Goal: Task Accomplishment & Management: Manage account settings

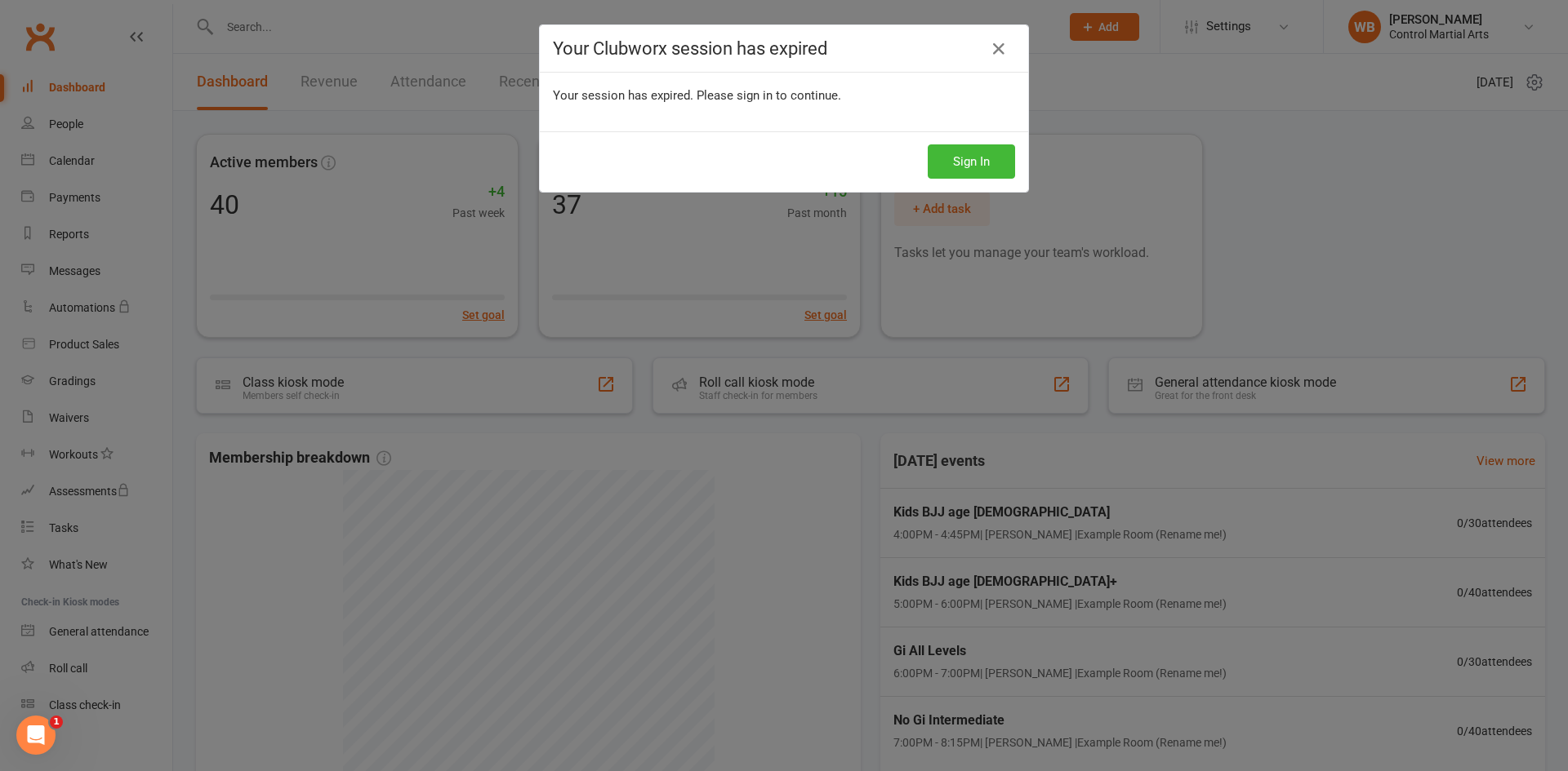
click at [976, 138] on div "Sign In" at bounding box center [783, 161] width 488 height 60
click at [973, 154] on button "Sign In" at bounding box center [971, 161] width 87 height 34
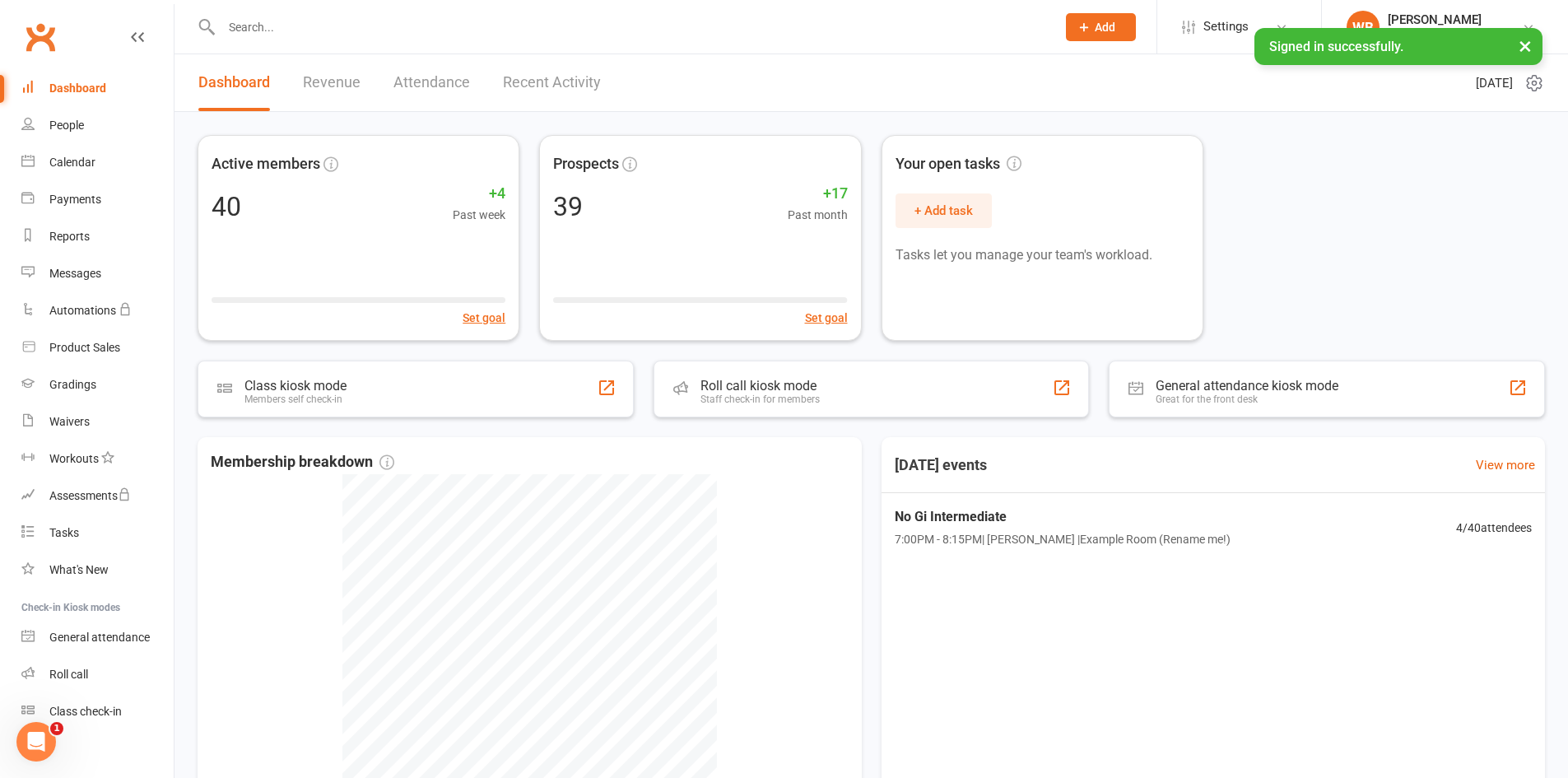
click at [352, 33] on input "text" at bounding box center [631, 26] width 828 height 23
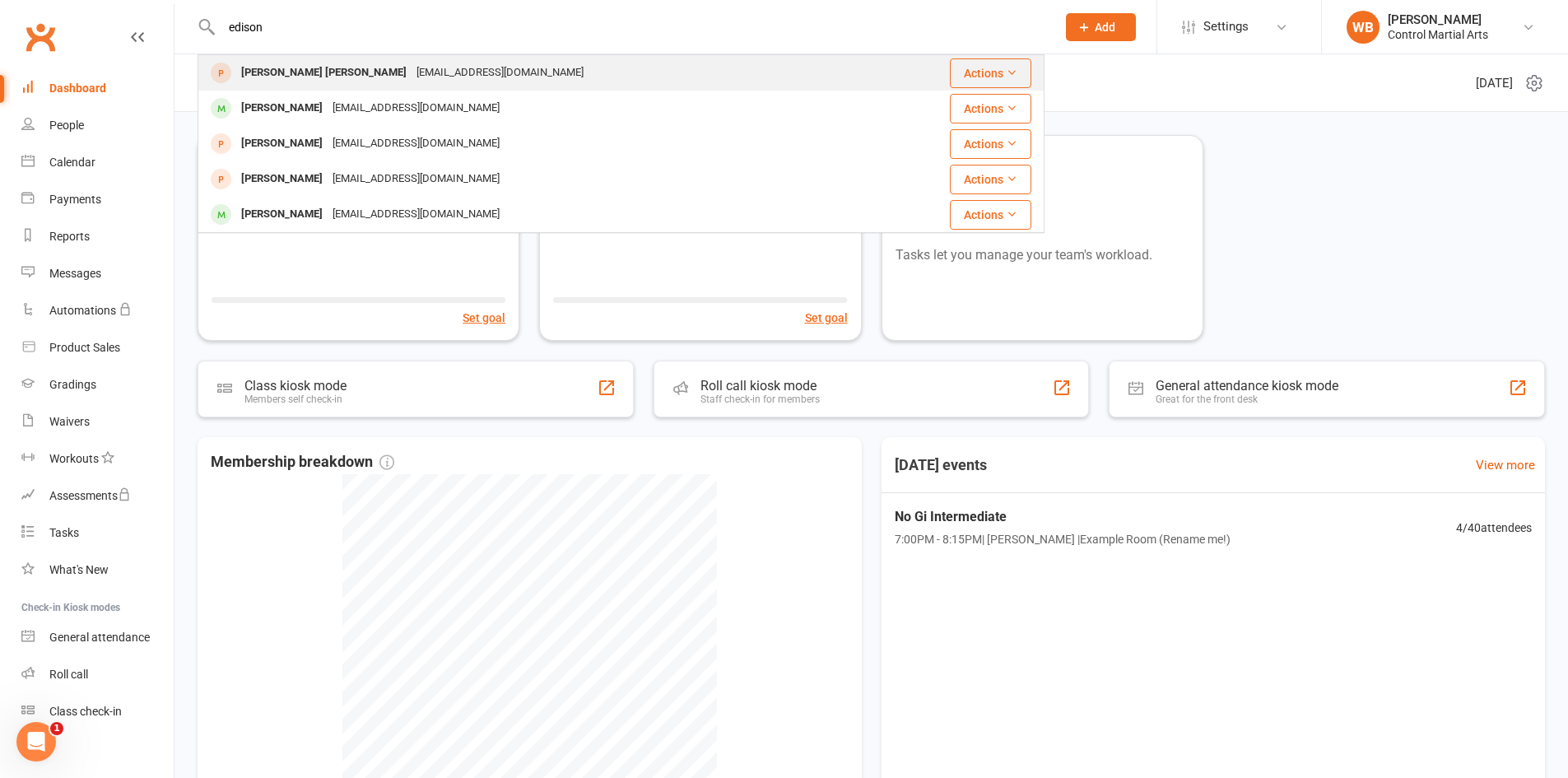
type input "edison"
click at [412, 80] on div "[EMAIL_ADDRESS][DOMAIN_NAME]" at bounding box center [500, 73] width 177 height 24
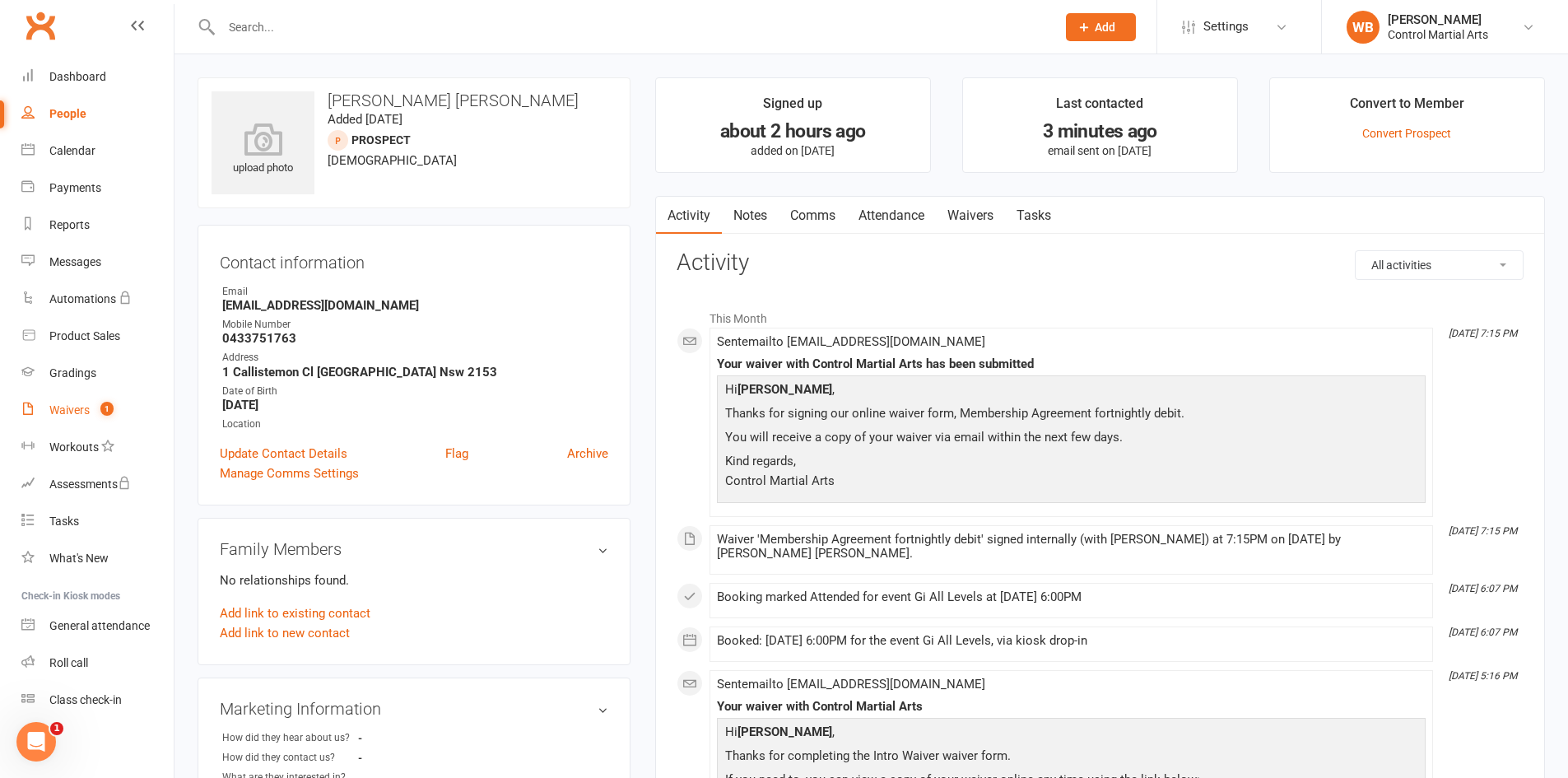
scroll to position [14, 0]
click at [108, 414] on link "Waivers 1" at bounding box center [97, 408] width 152 height 37
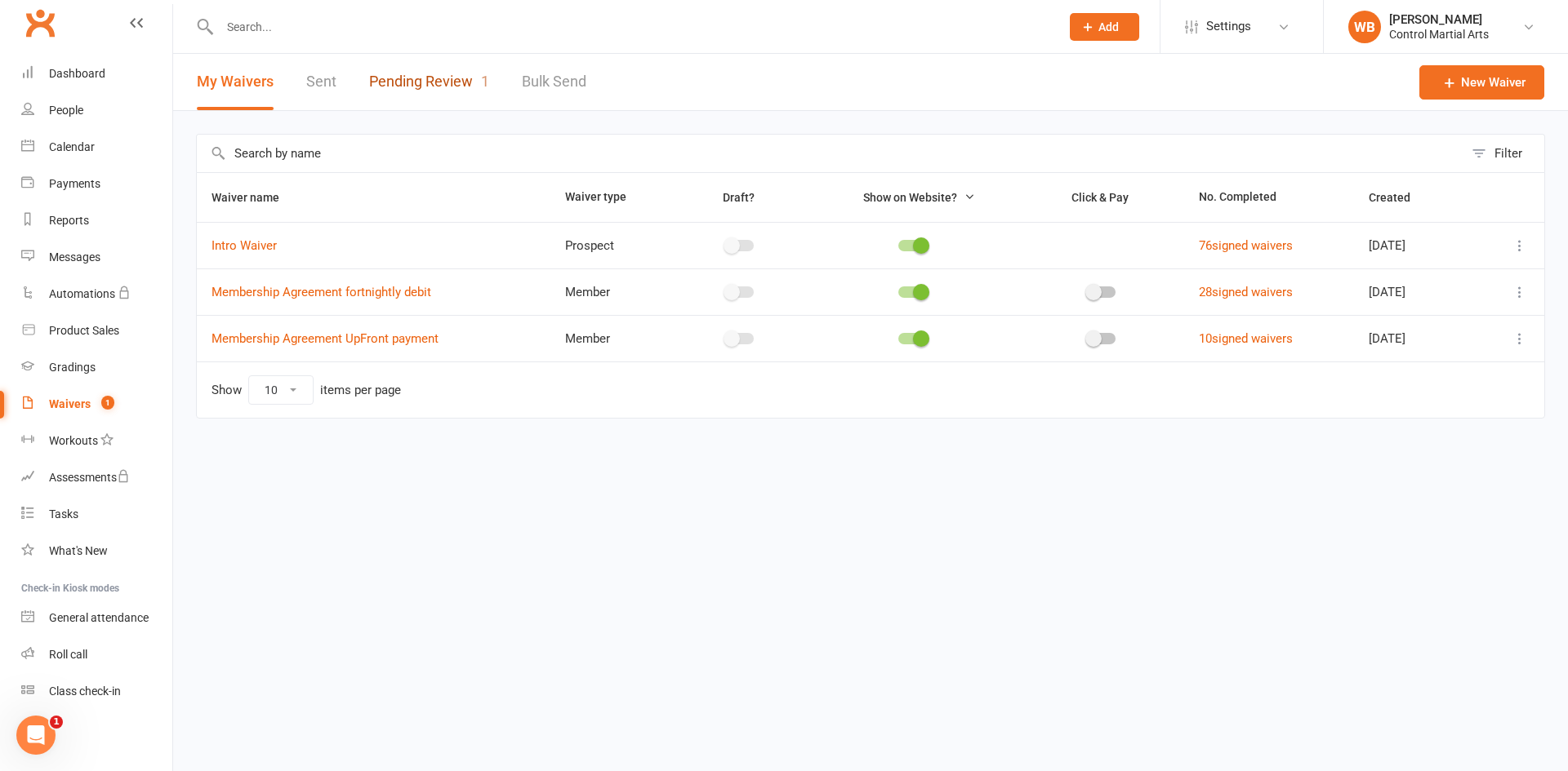
click at [428, 74] on link "Pending Review 1" at bounding box center [429, 81] width 120 height 56
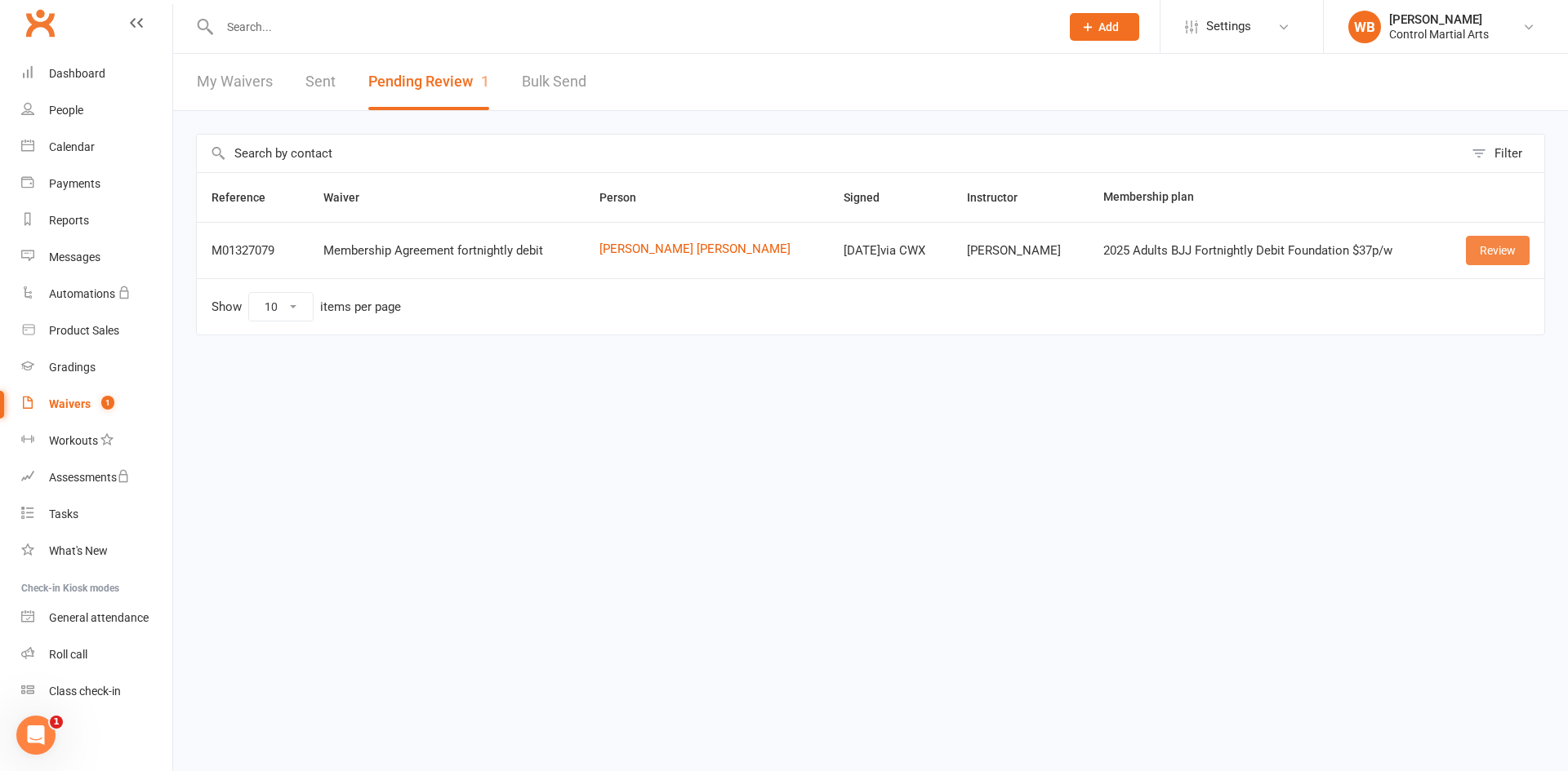
click at [1481, 245] on link "Review" at bounding box center [1497, 250] width 64 height 29
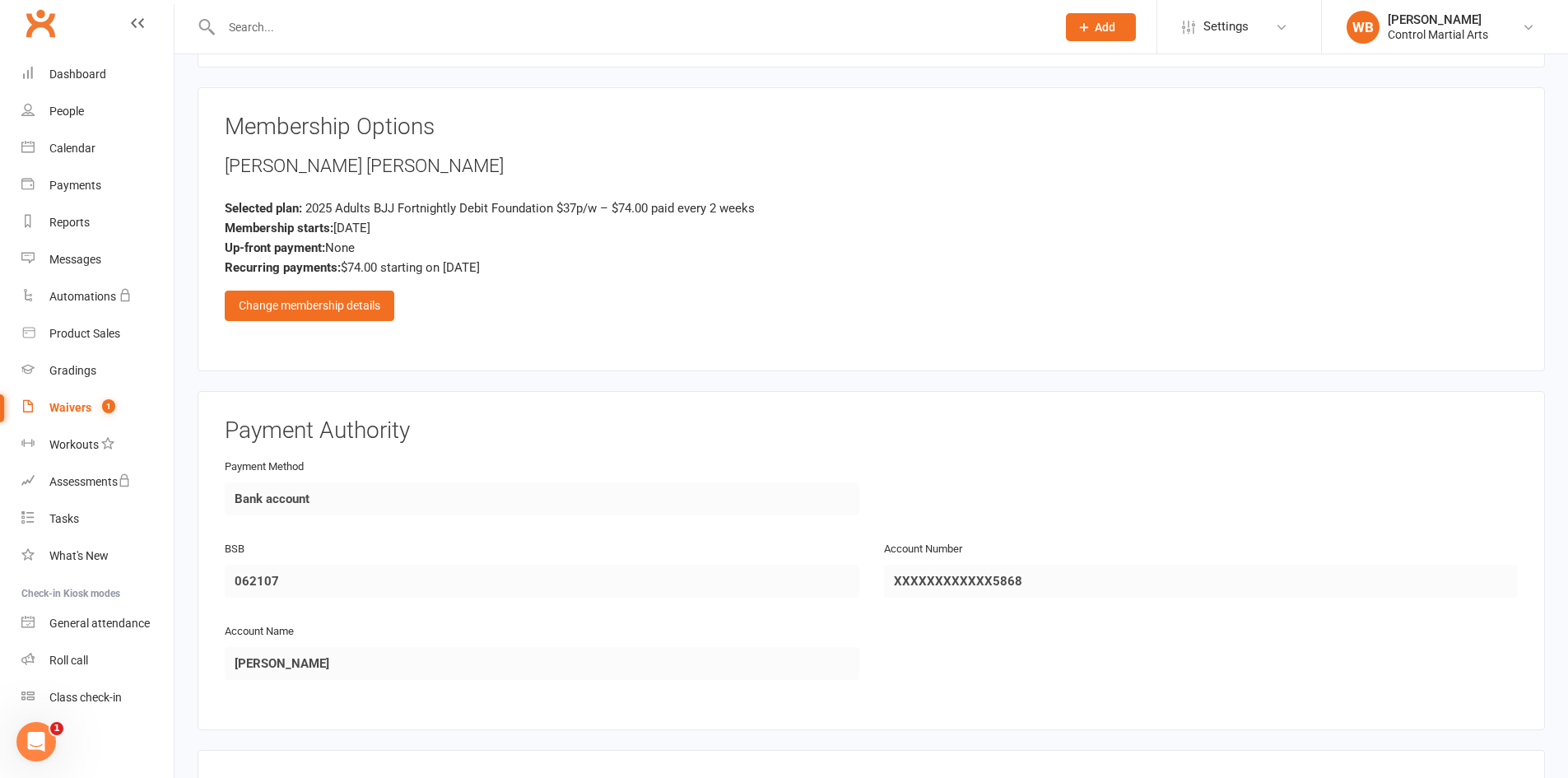
scroll to position [742, 0]
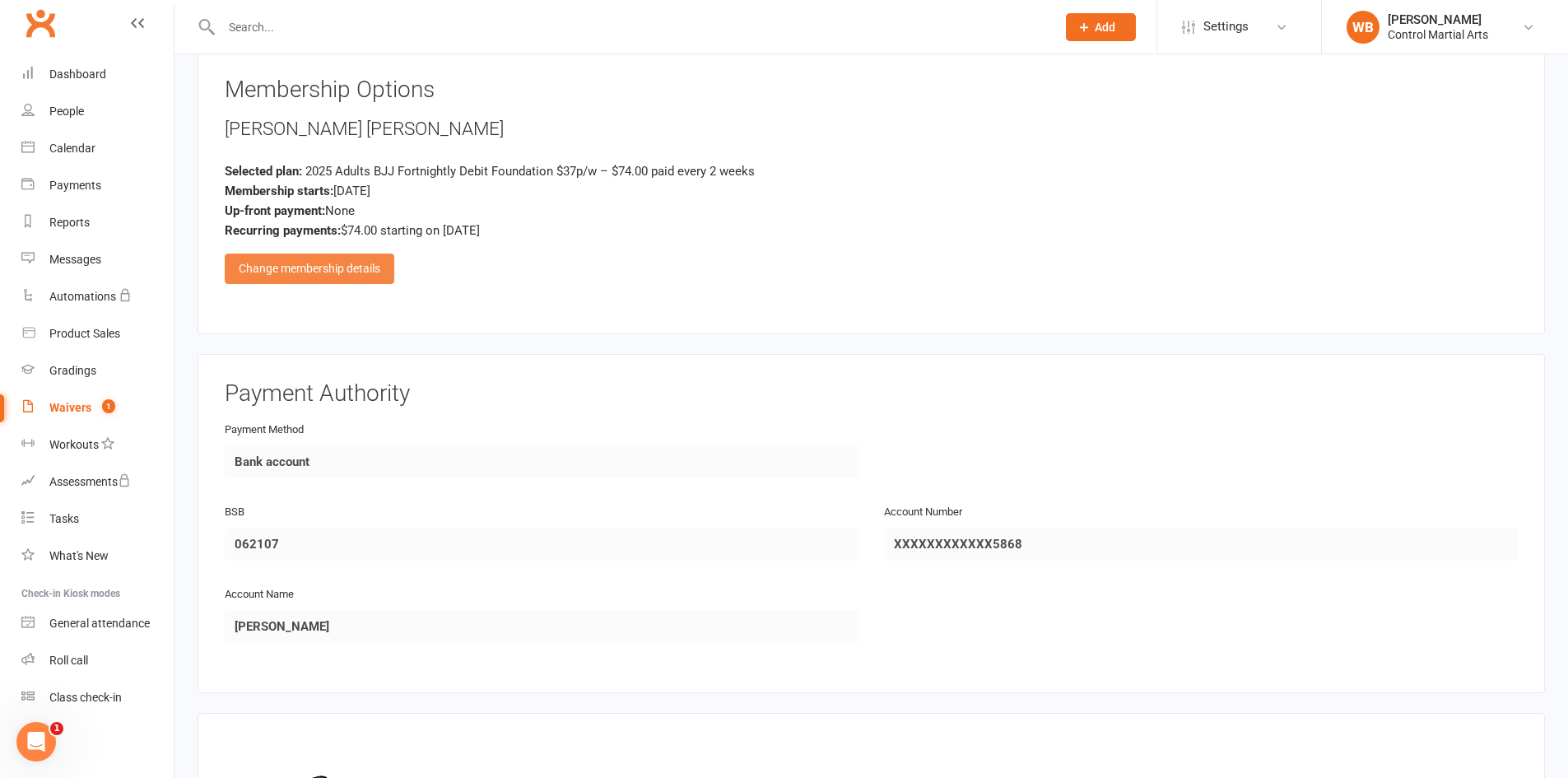
click at [356, 279] on div "Change membership details" at bounding box center [309, 268] width 169 height 30
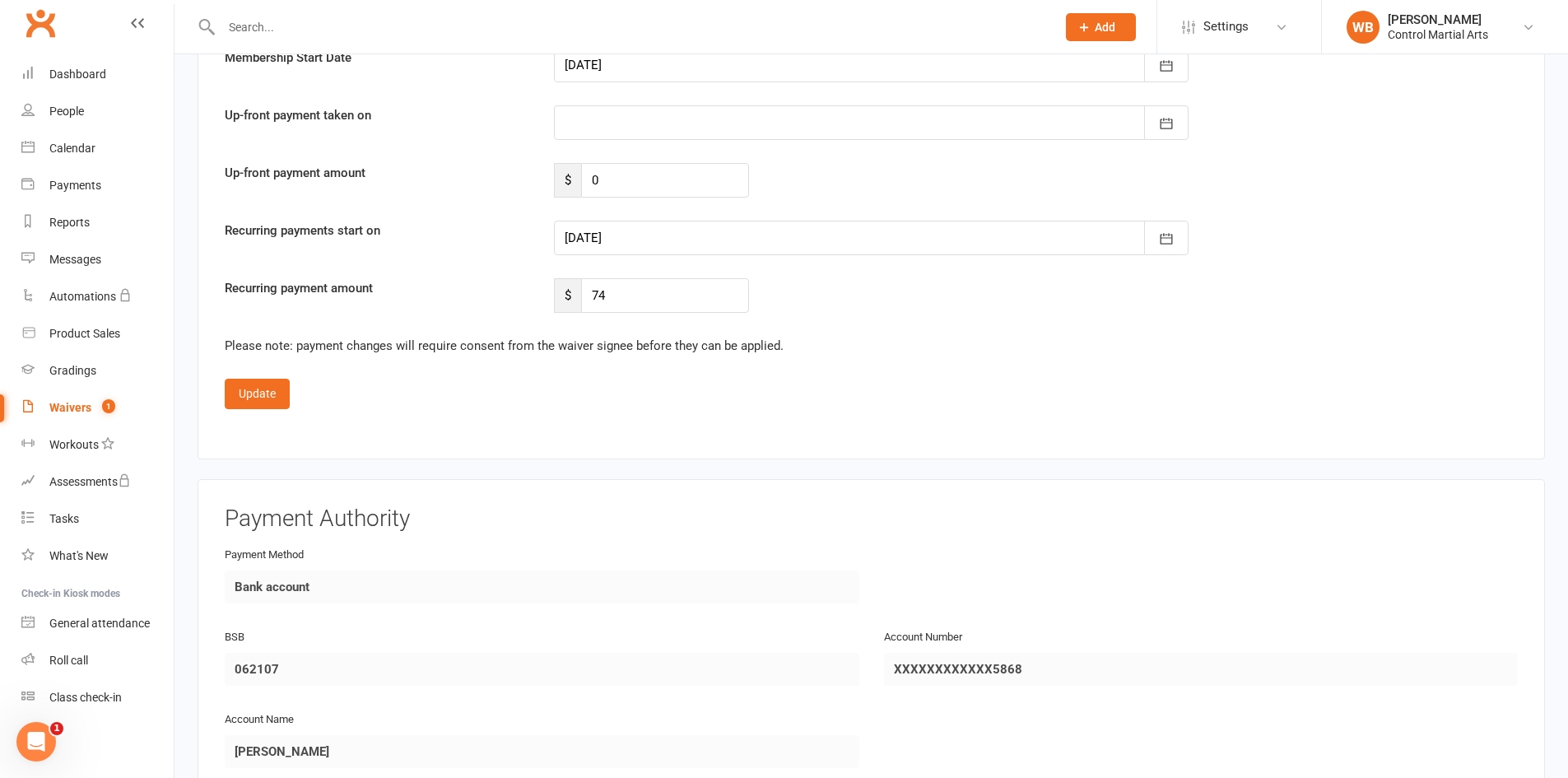
scroll to position [1482, 0]
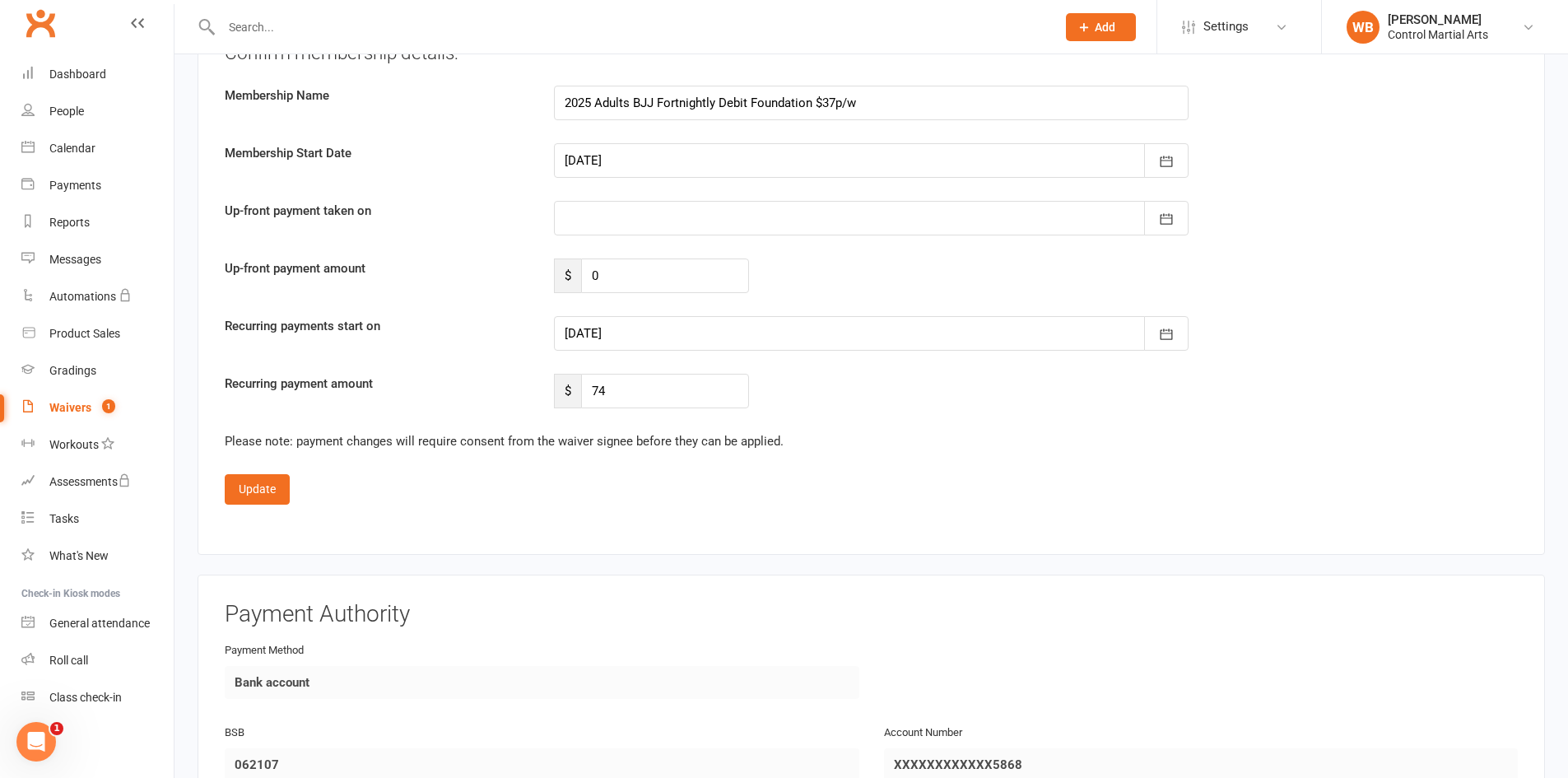
click at [693, 333] on div at bounding box center [871, 333] width 634 height 35
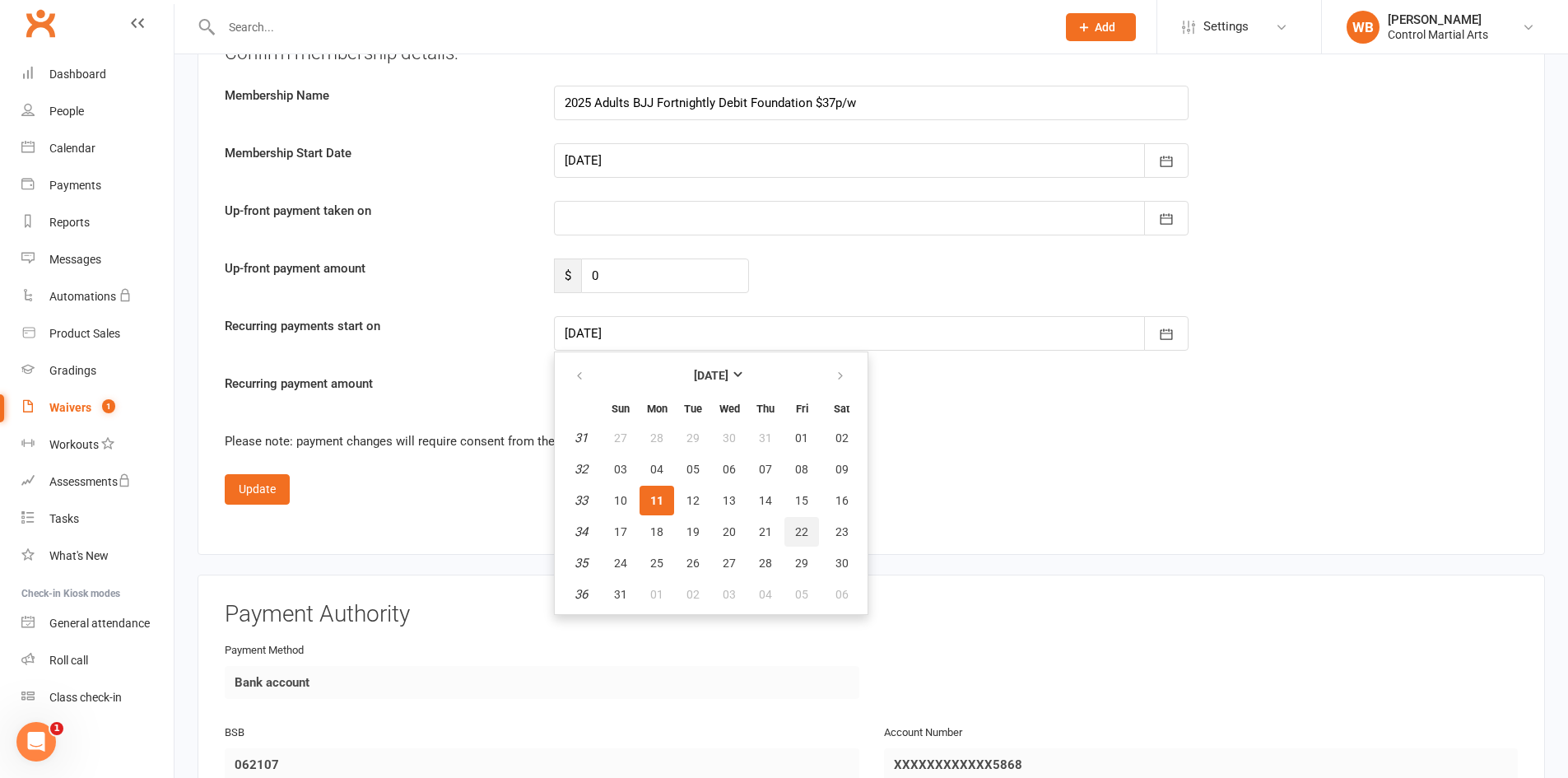
click at [802, 532] on span "22" at bounding box center [802, 532] width 14 height 14
type input "22 Aug 2025"
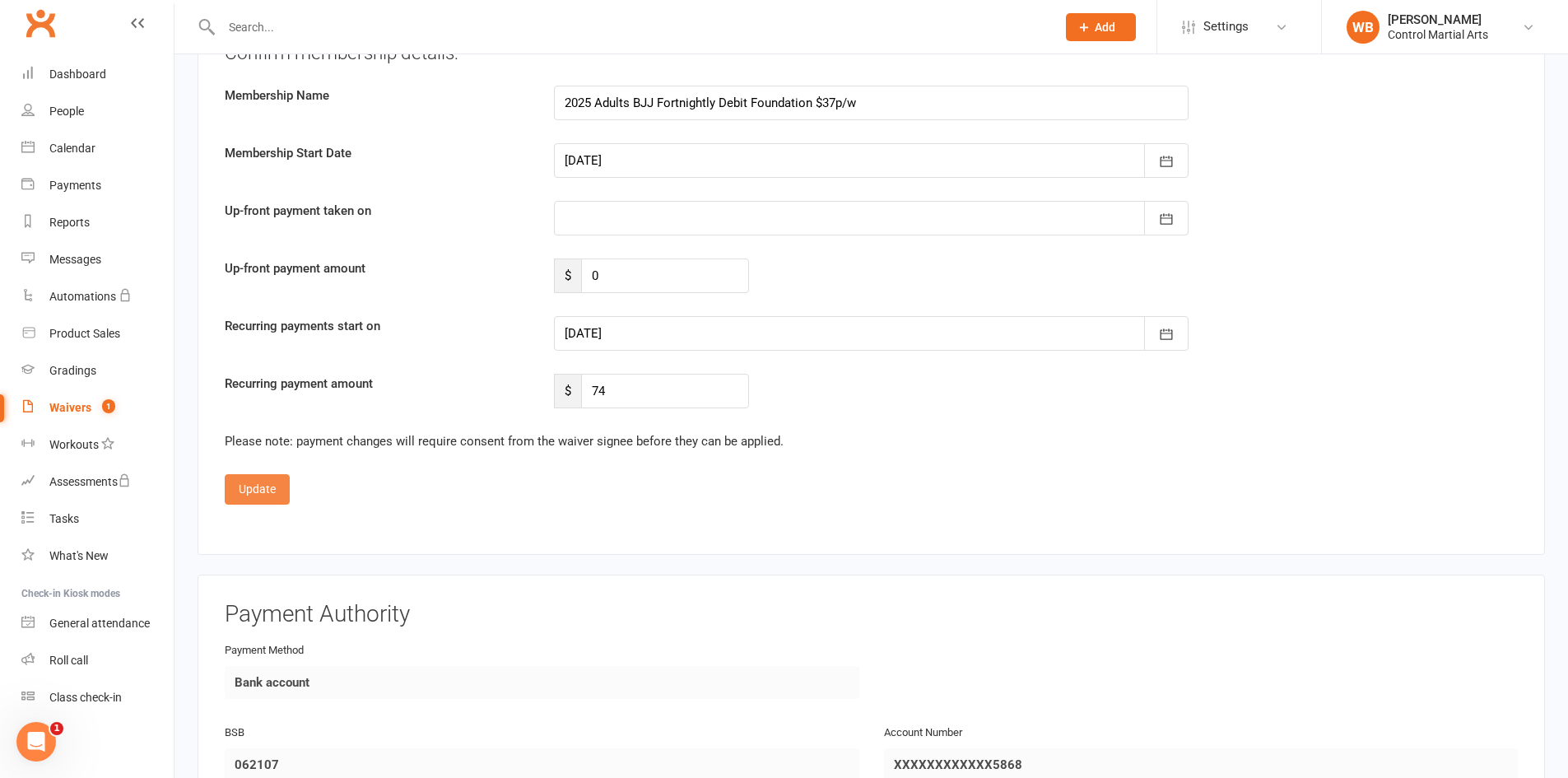
click at [243, 496] on button "Update" at bounding box center [257, 489] width 65 height 30
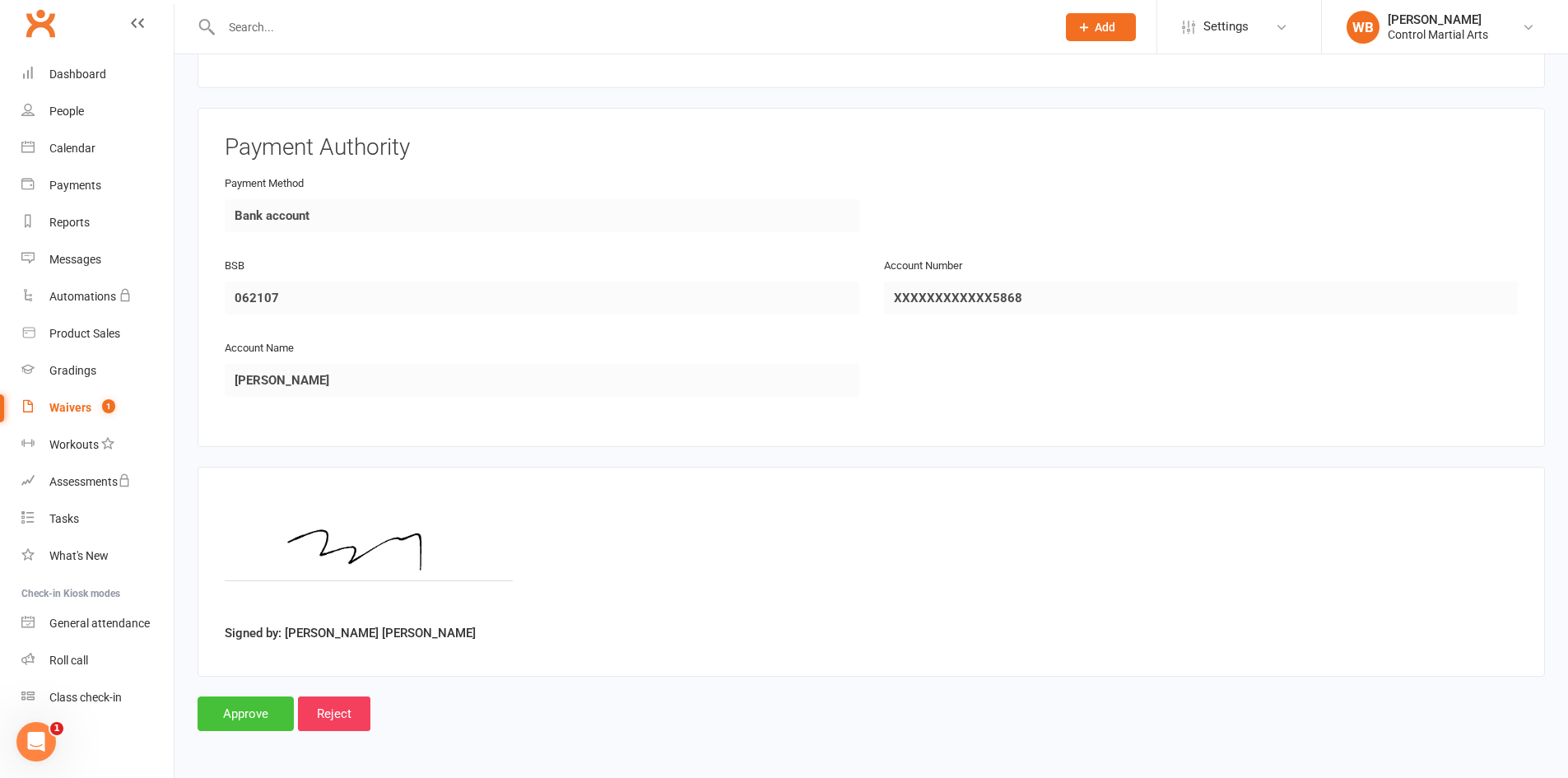
click at [260, 725] on input "Approve" at bounding box center [246, 714] width 97 height 35
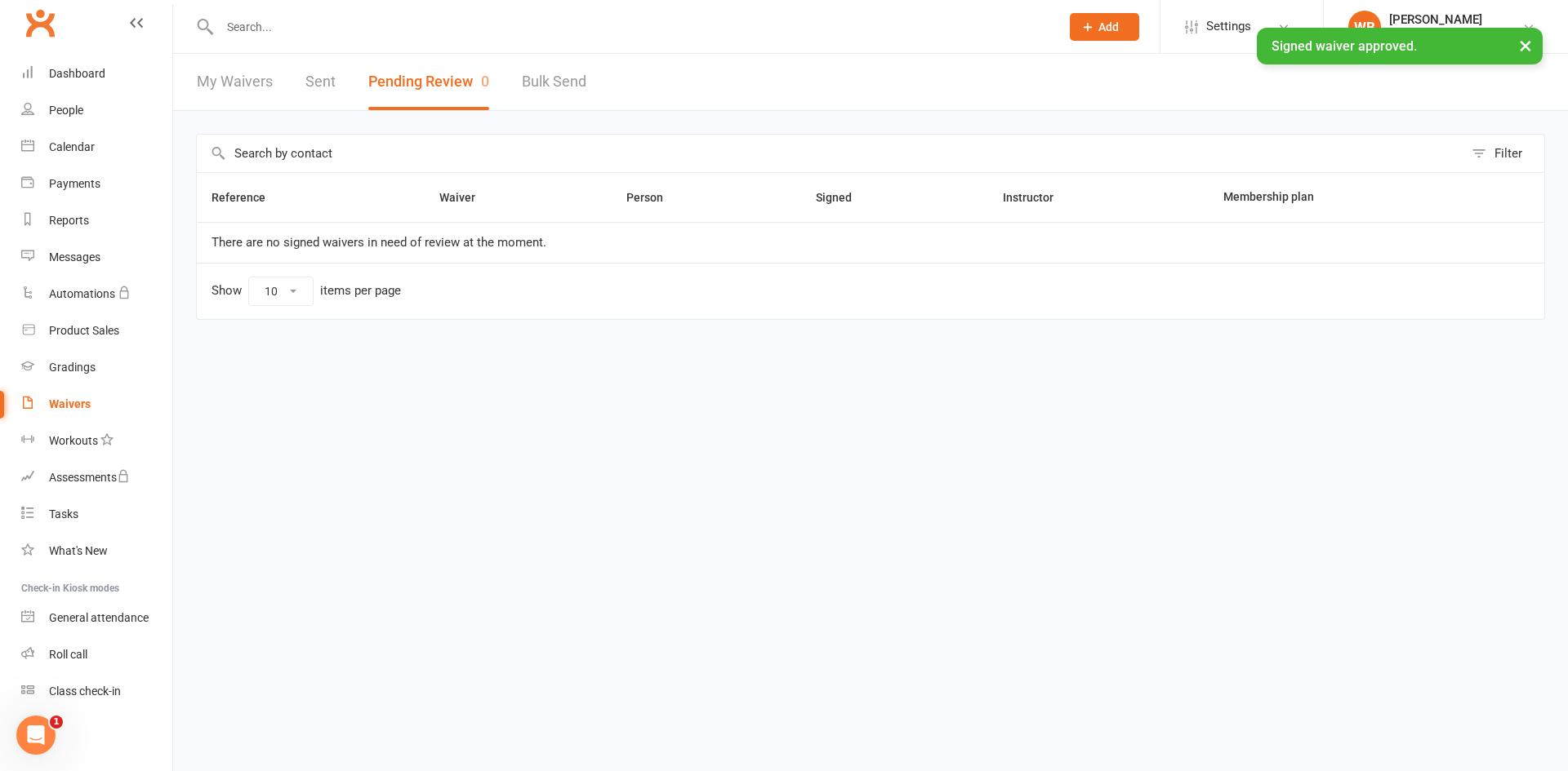
click at [354, 25] on input "text" at bounding box center [632, 26] width 834 height 23
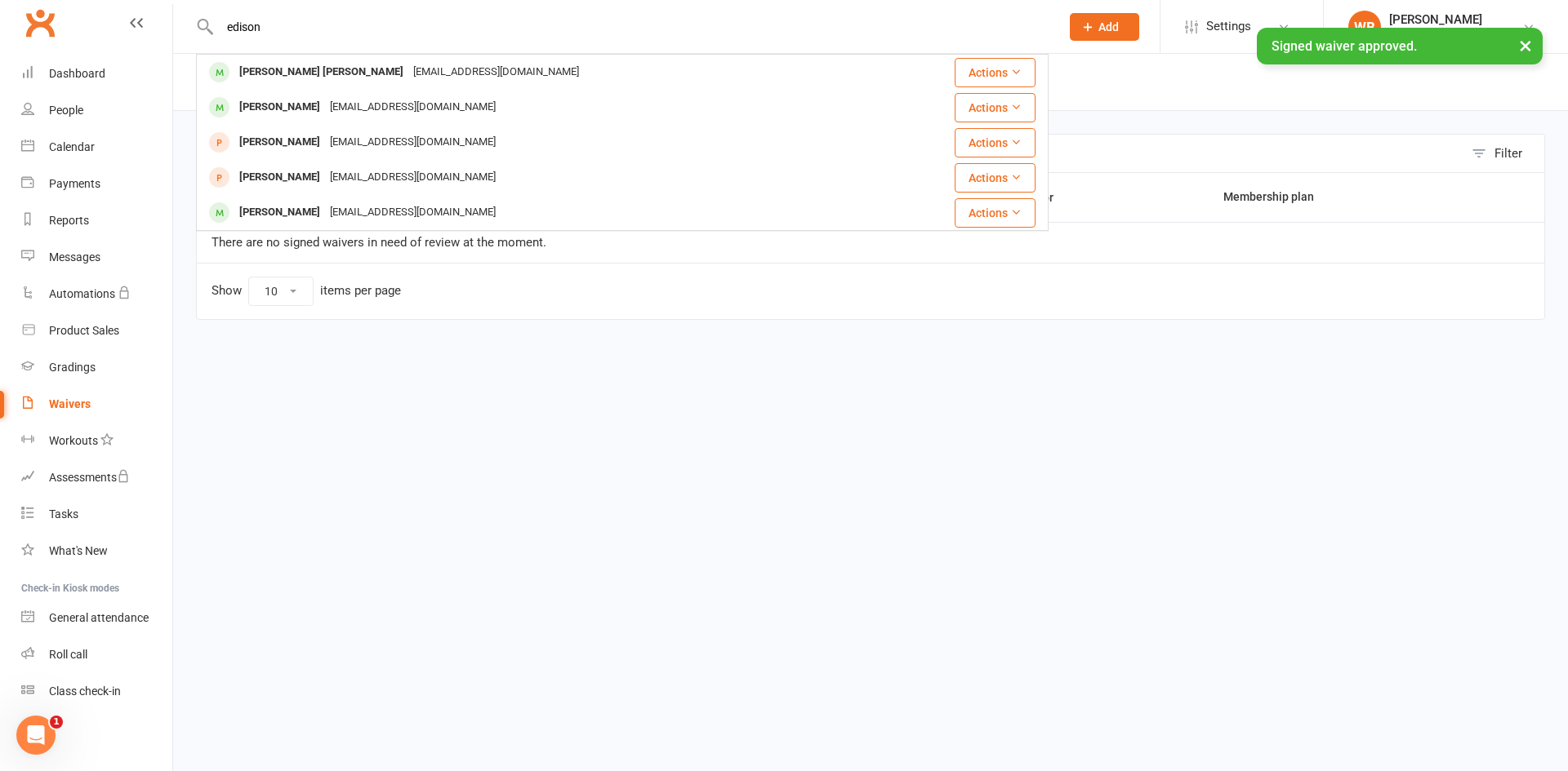
type input "edison"
click at [408, 70] on div "[EMAIL_ADDRESS][DOMAIN_NAME]" at bounding box center [496, 72] width 176 height 24
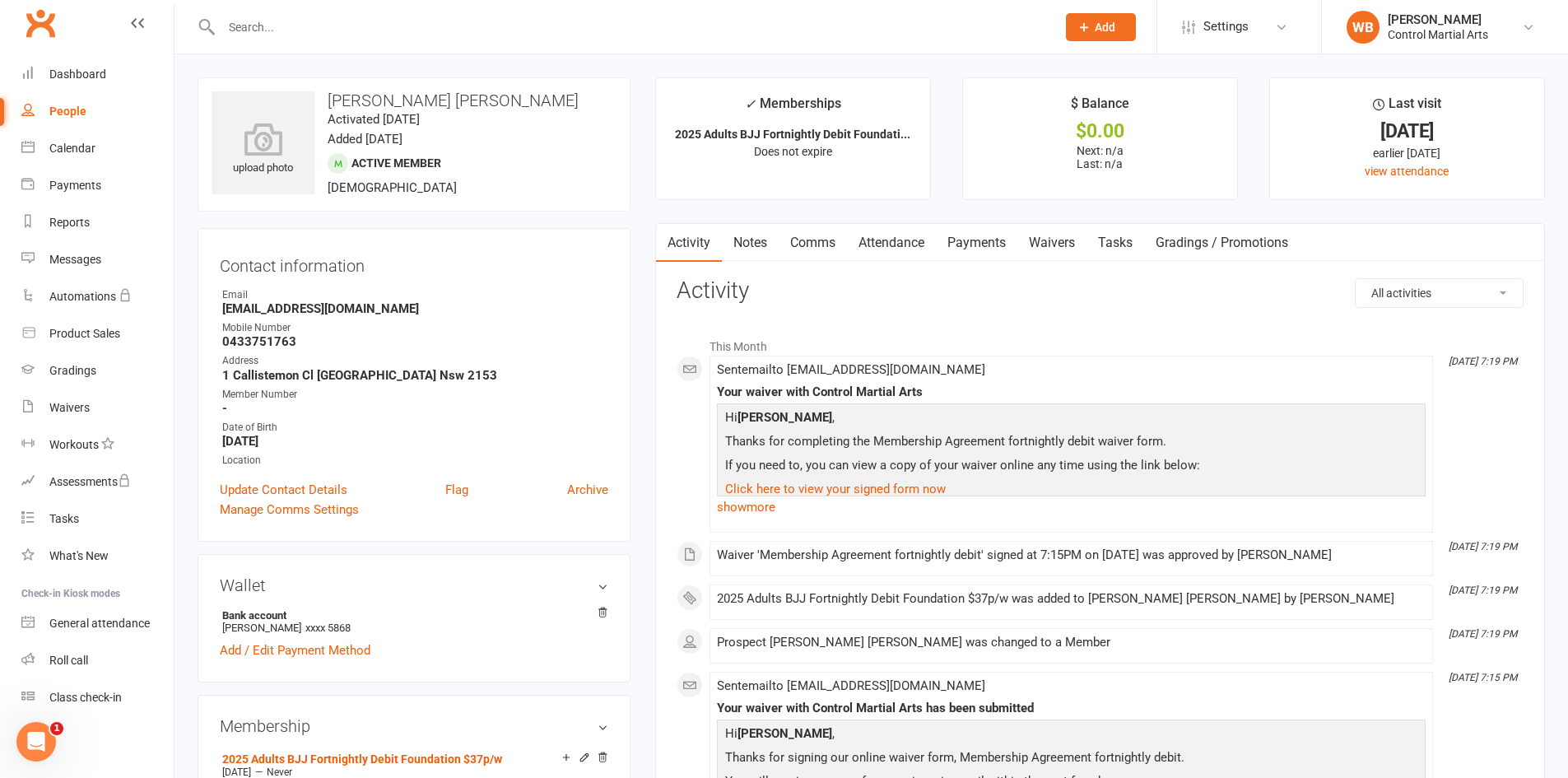
click at [454, 164] on div "upload photo Xiaochuan Edison Wang Activated 11 August, 2025 Added 11 August, 2…" at bounding box center [413, 144] width 433 height 134
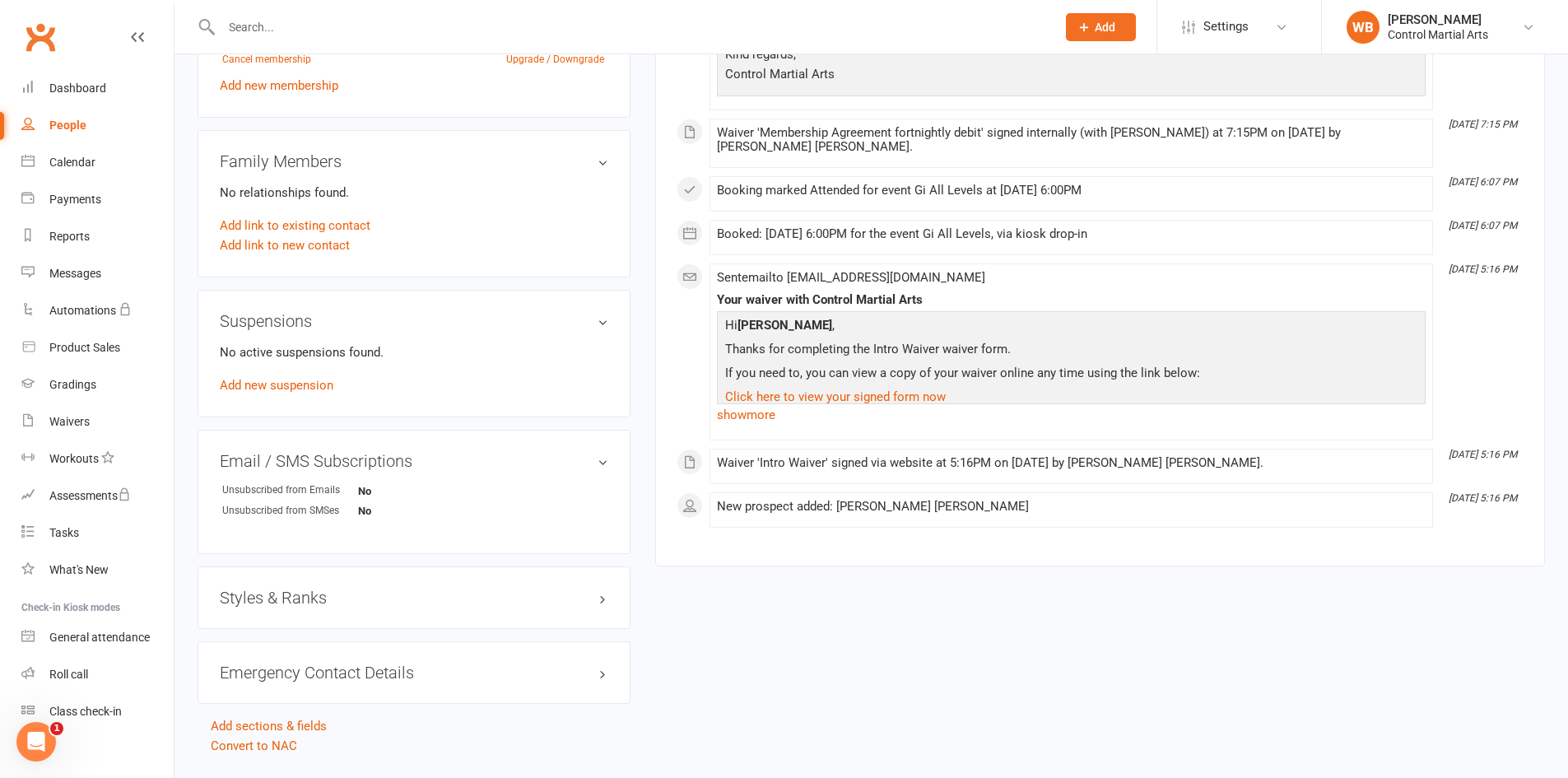
scroll to position [793, 0]
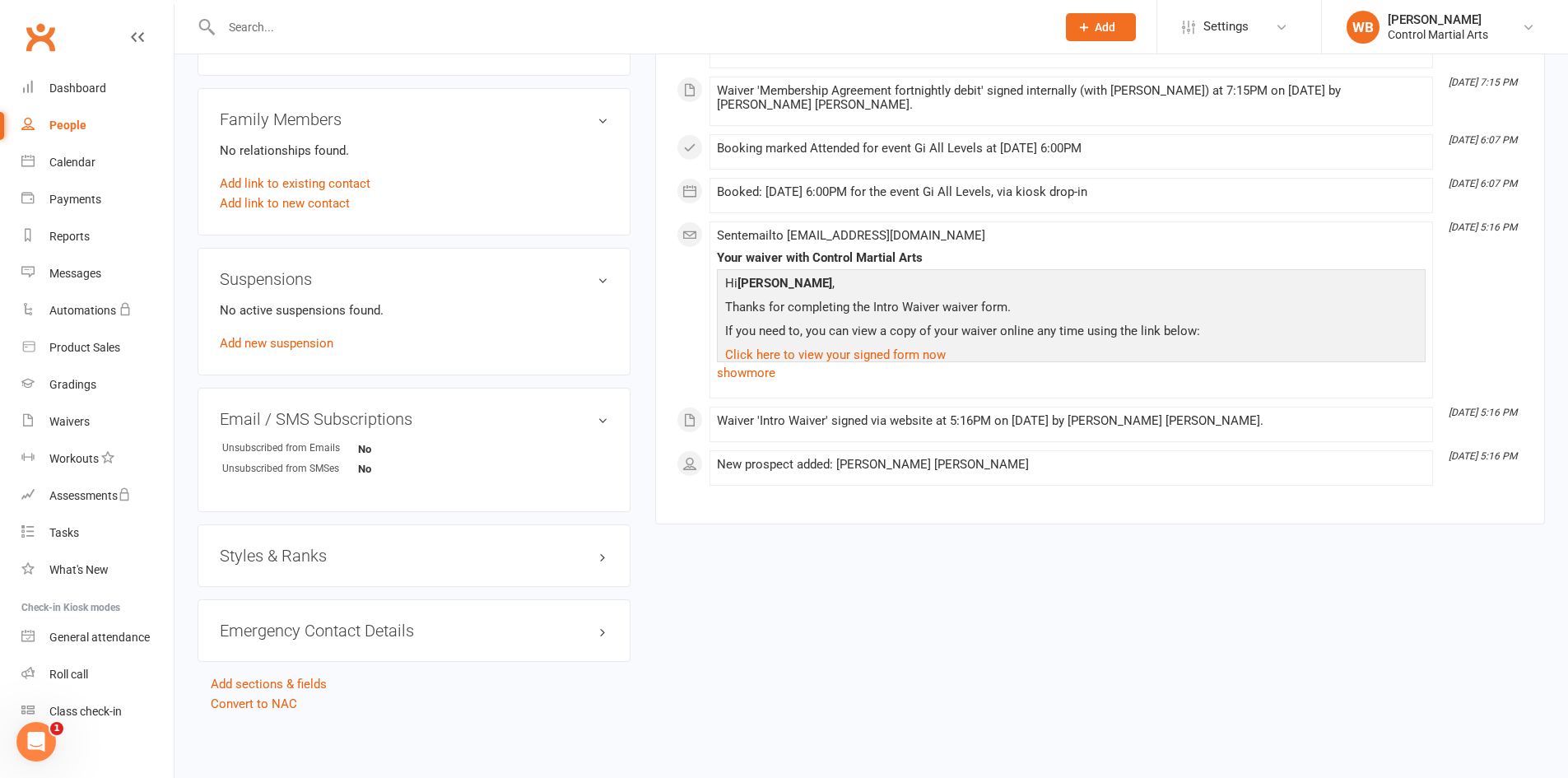
click at [301, 571] on div "Styles & Ranks" at bounding box center [413, 556] width 433 height 63
click at [308, 560] on h3 "Styles & Ranks" at bounding box center [413, 555] width 389 height 18
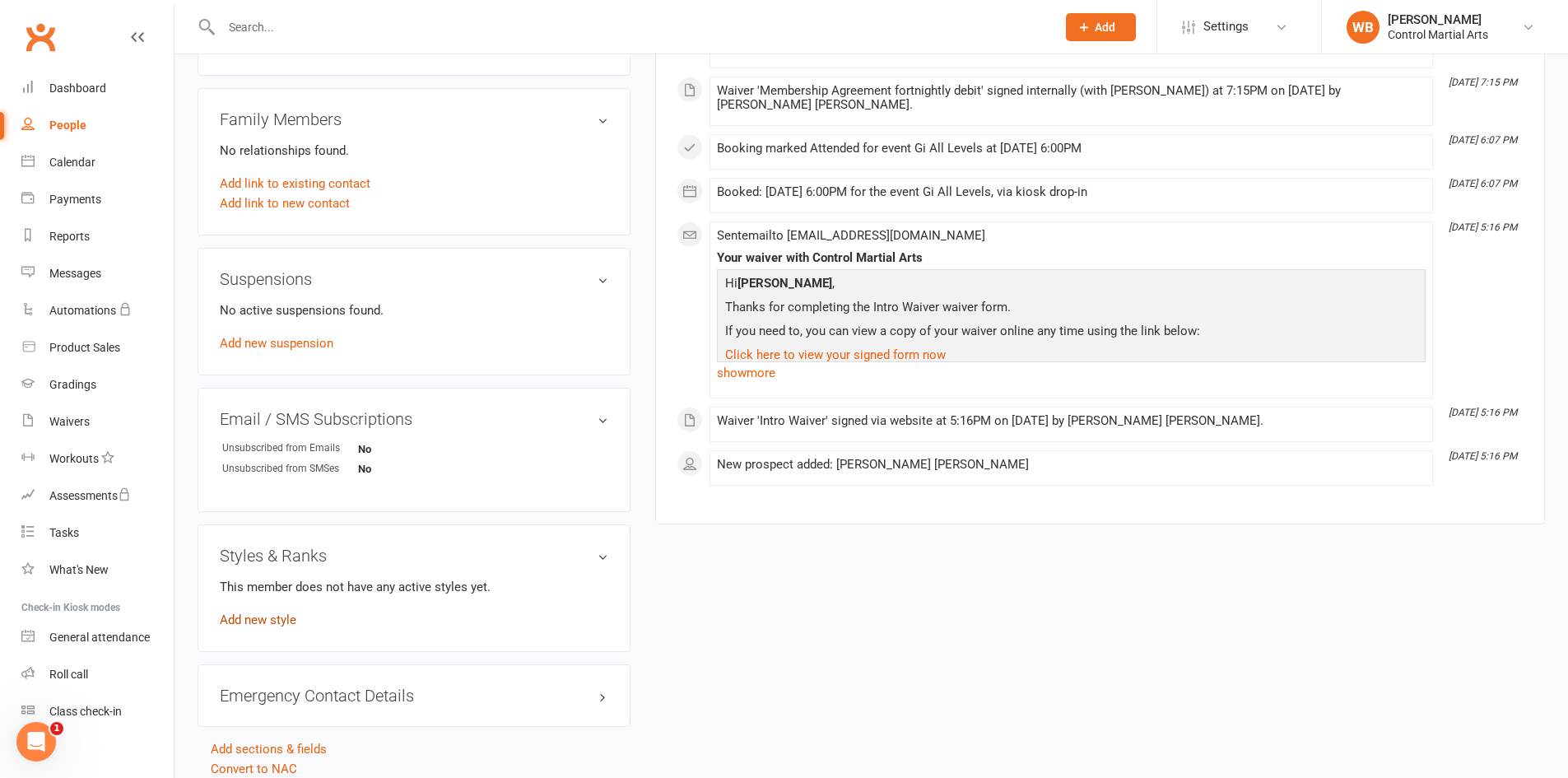
click at [256, 623] on link "Add new style" at bounding box center [258, 620] width 76 height 14
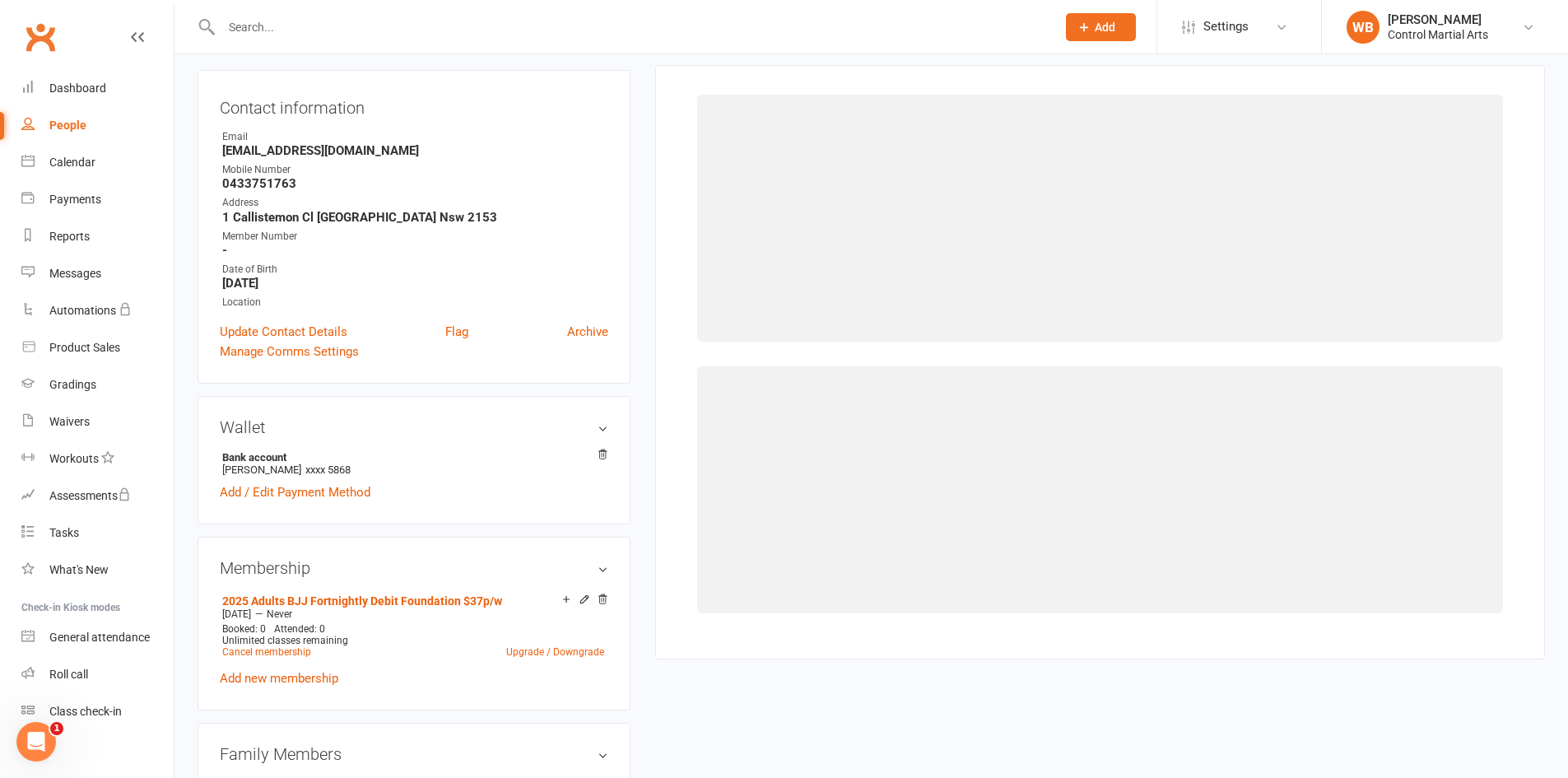
scroll to position [141, 0]
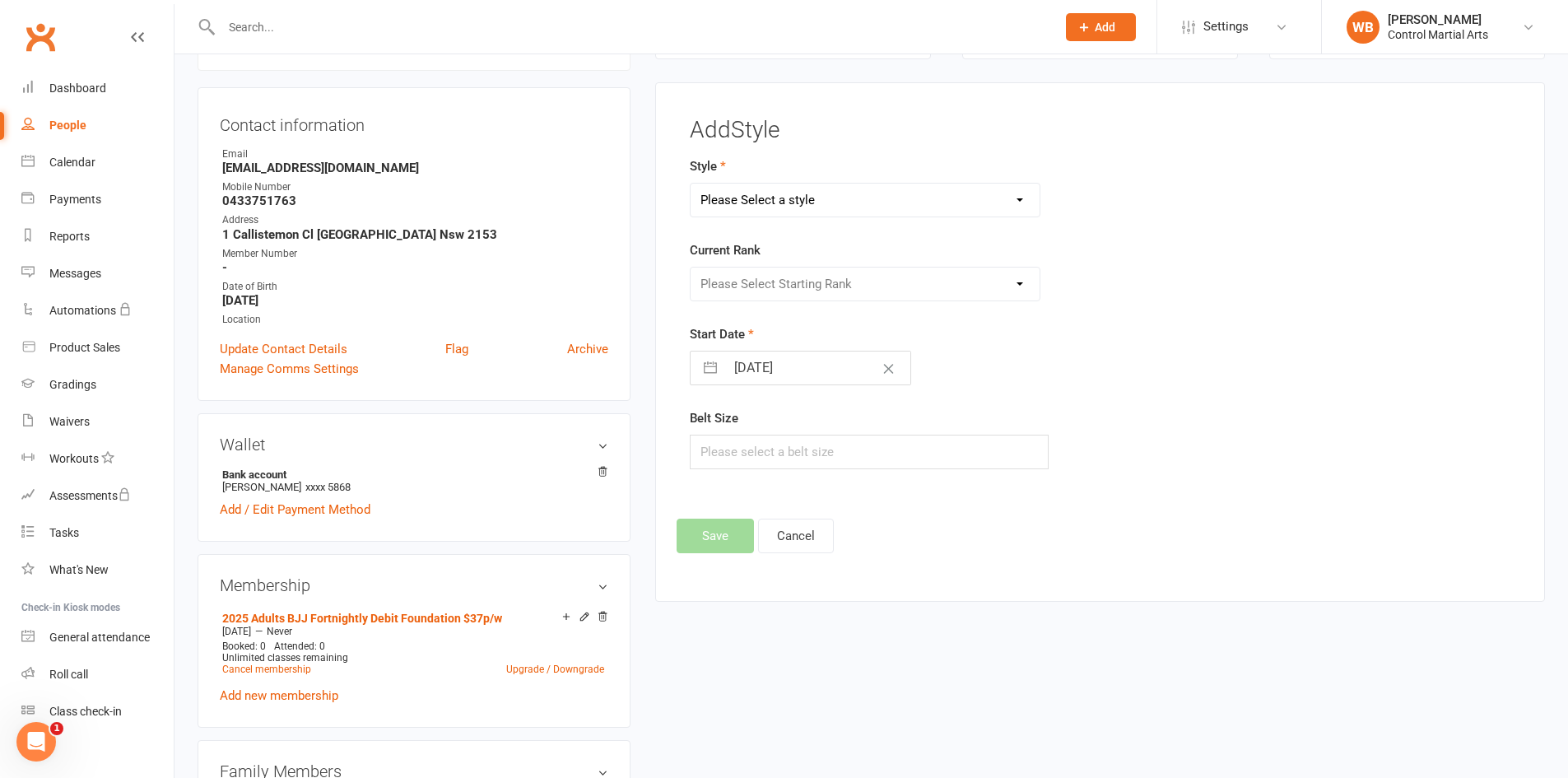
click at [890, 213] on select "Please Select a style Adults BJJ Kids BJJ Kids Hapkido" at bounding box center [865, 200] width 350 height 33
select select "3693"
click at [690, 184] on select "Please Select a style Adults BJJ Kids BJJ Kids Hapkido" at bounding box center [865, 200] width 350 height 33
click at [816, 295] on select "Please Select Starting Rank White White 1 stripe White 3 stripe White 4 stripe …" at bounding box center [865, 284] width 350 height 33
select select "43679"
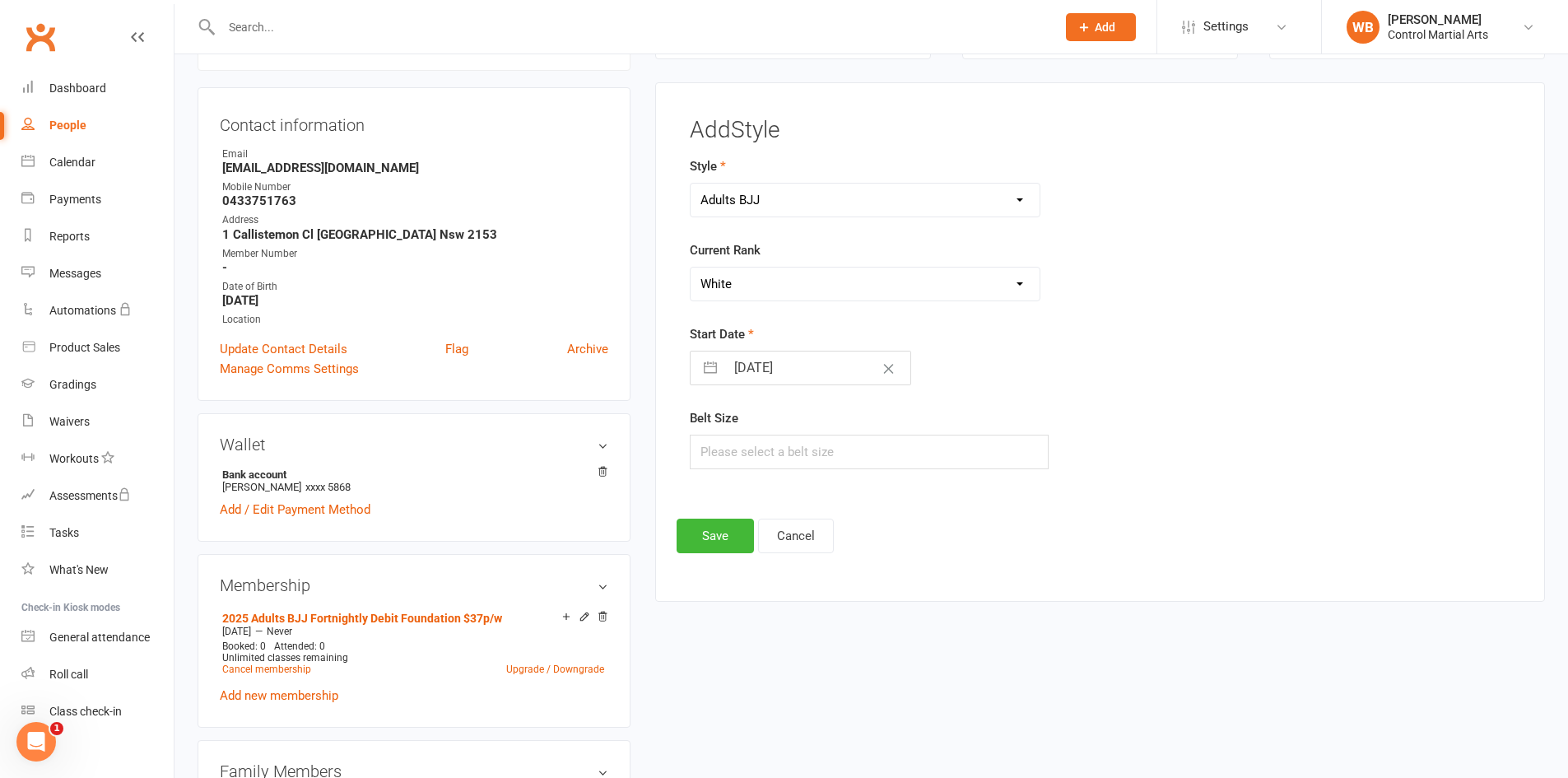
click at [690, 268] on select "Please Select Starting Rank White White 1 stripe White 3 stripe White 4 stripe …" at bounding box center [865, 284] width 350 height 33
drag, startPoint x: 812, startPoint y: 371, endPoint x: 815, endPoint y: 381, distance: 10.4
click at [814, 371] on input "11 Aug 2025" at bounding box center [817, 368] width 186 height 33
select select "6"
select select "2025"
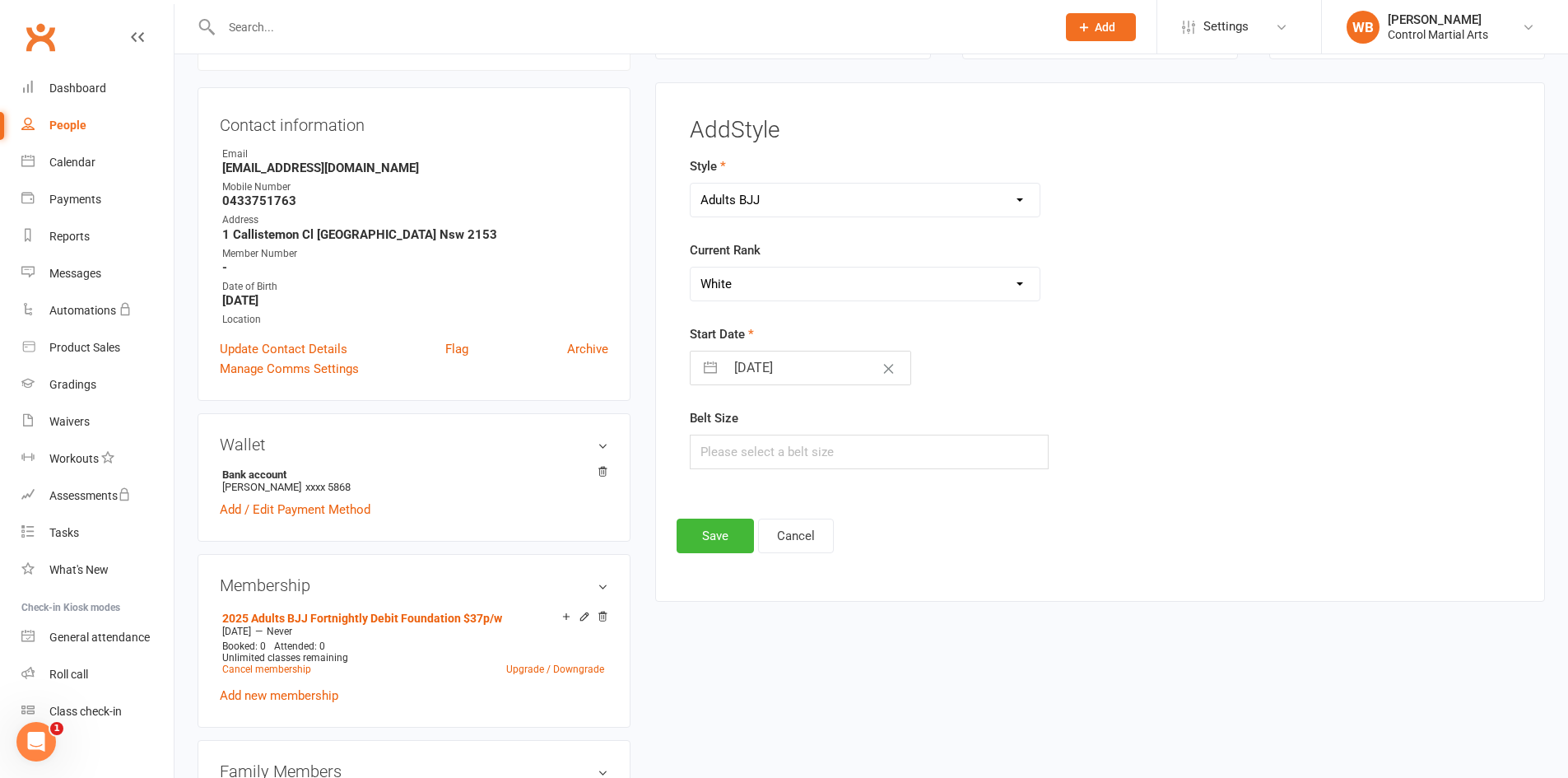
select select "7"
select select "2025"
select select "8"
select select "2025"
click at [1038, 363] on div "11 Aug 2025 Navigate forward to interact with the calendar and select a date. P…" at bounding box center [869, 368] width 360 height 35
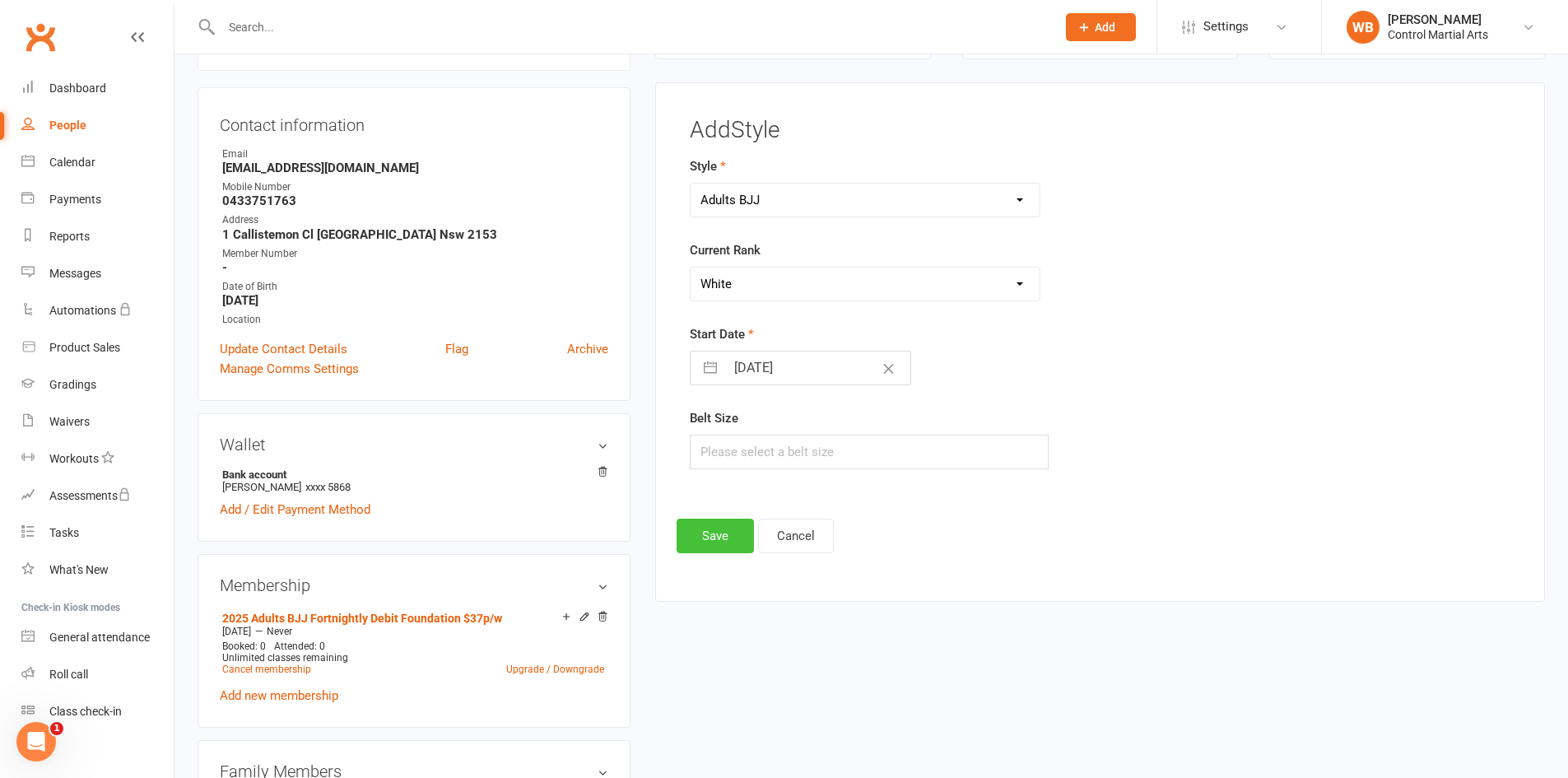
click at [707, 546] on button "Save" at bounding box center [715, 536] width 77 height 35
